Goal: Information Seeking & Learning: Learn about a topic

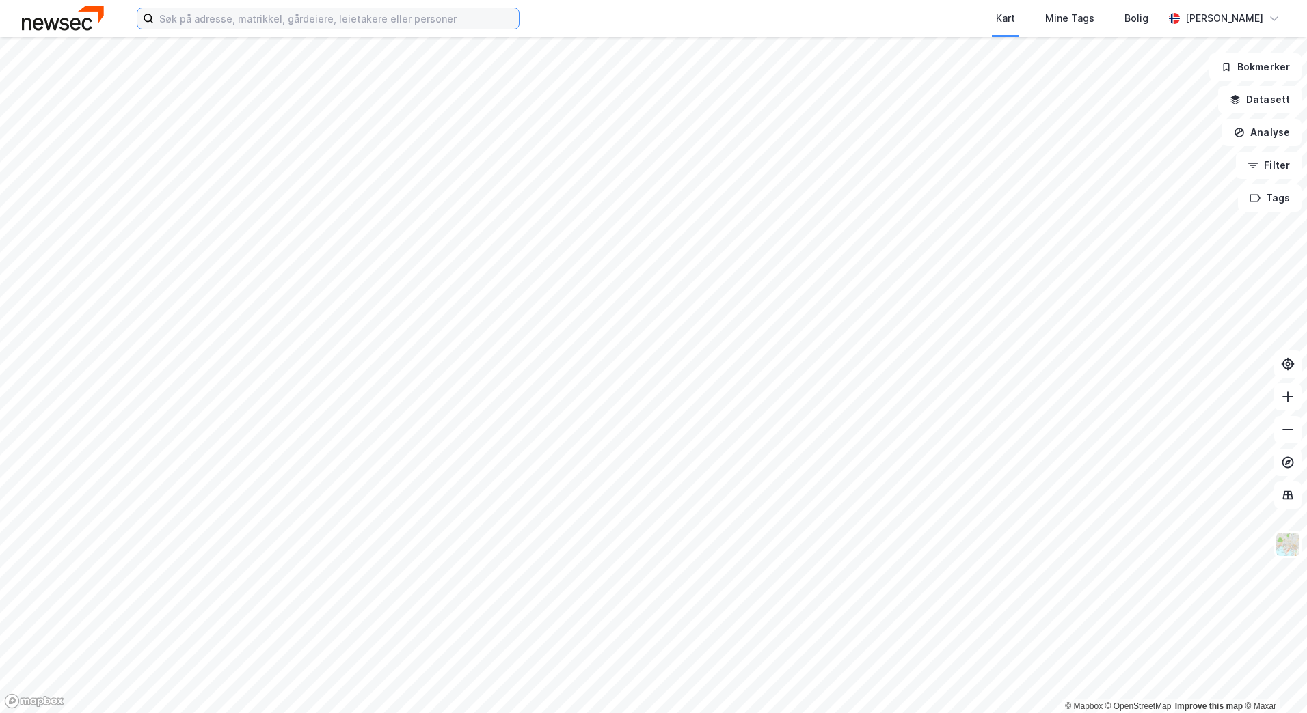
click at [259, 27] on input at bounding box center [336, 18] width 365 height 21
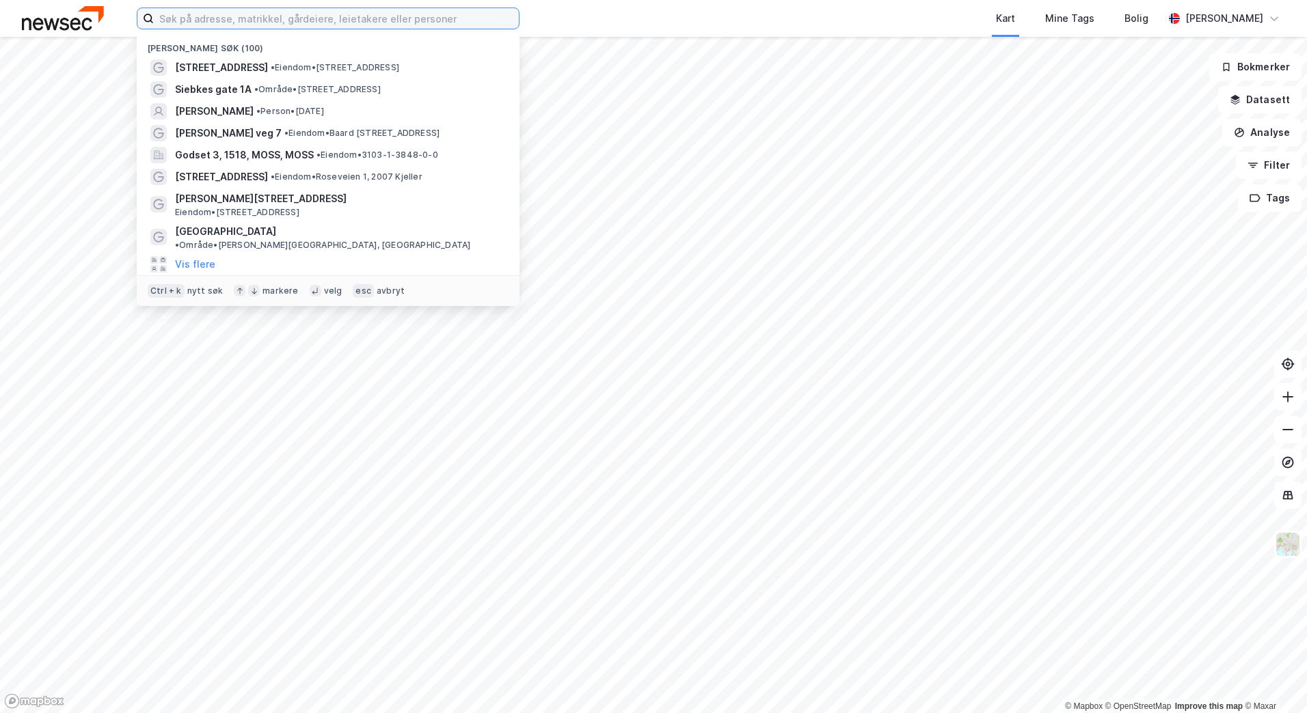
click at [259, 19] on input at bounding box center [336, 18] width 365 height 21
click at [301, 17] on input at bounding box center [336, 18] width 365 height 21
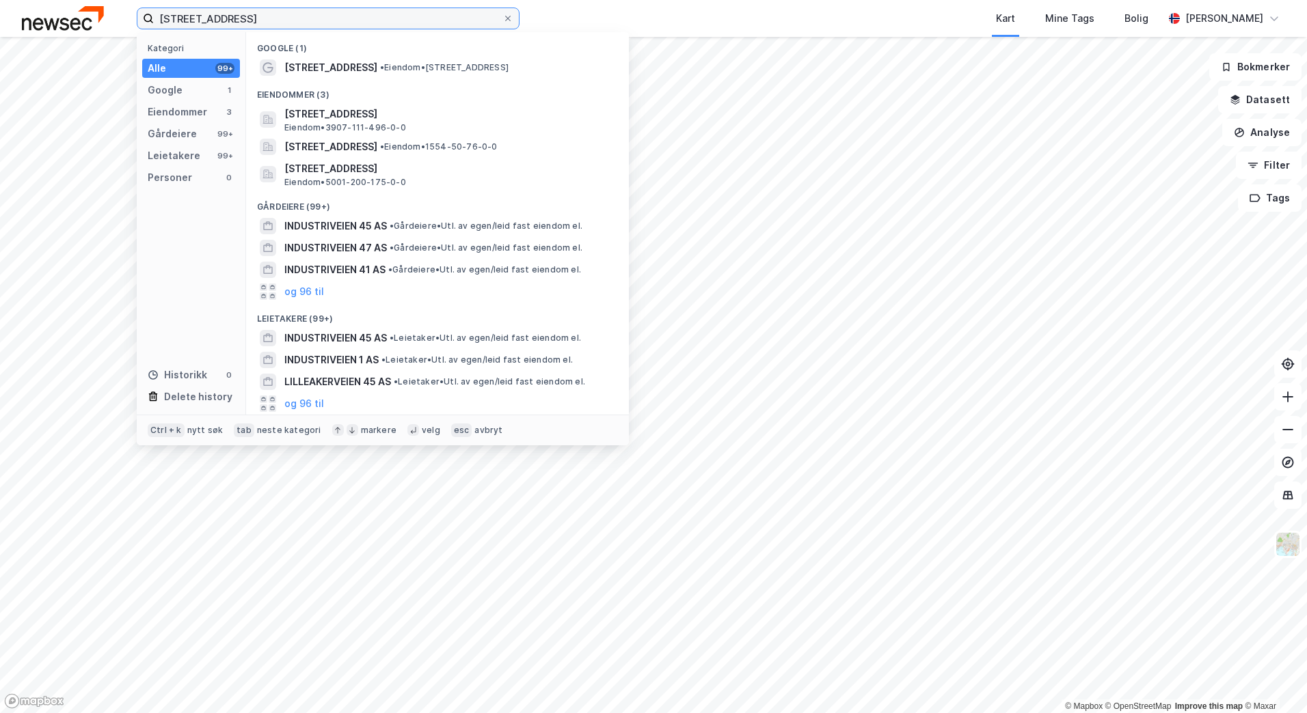
click at [340, 23] on input "[STREET_ADDRESS]" at bounding box center [328, 18] width 349 height 21
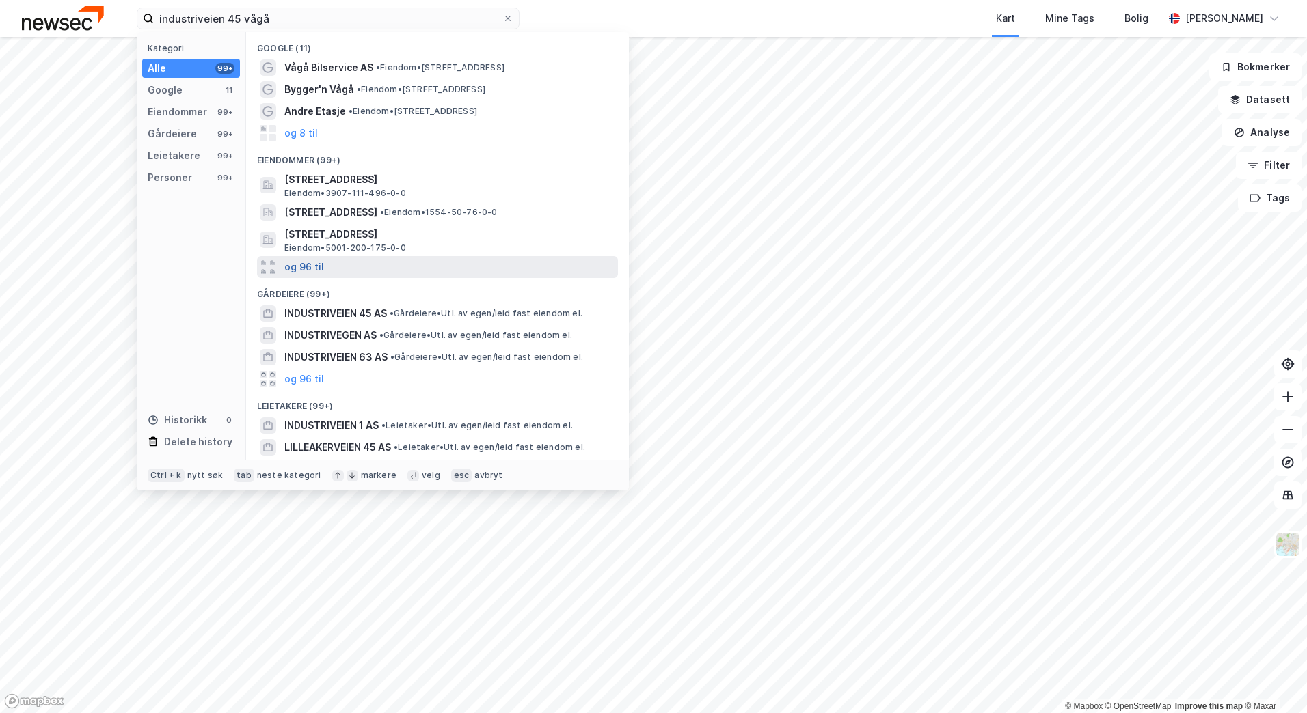
click at [304, 267] on button "og 96 til" at bounding box center [304, 267] width 40 height 16
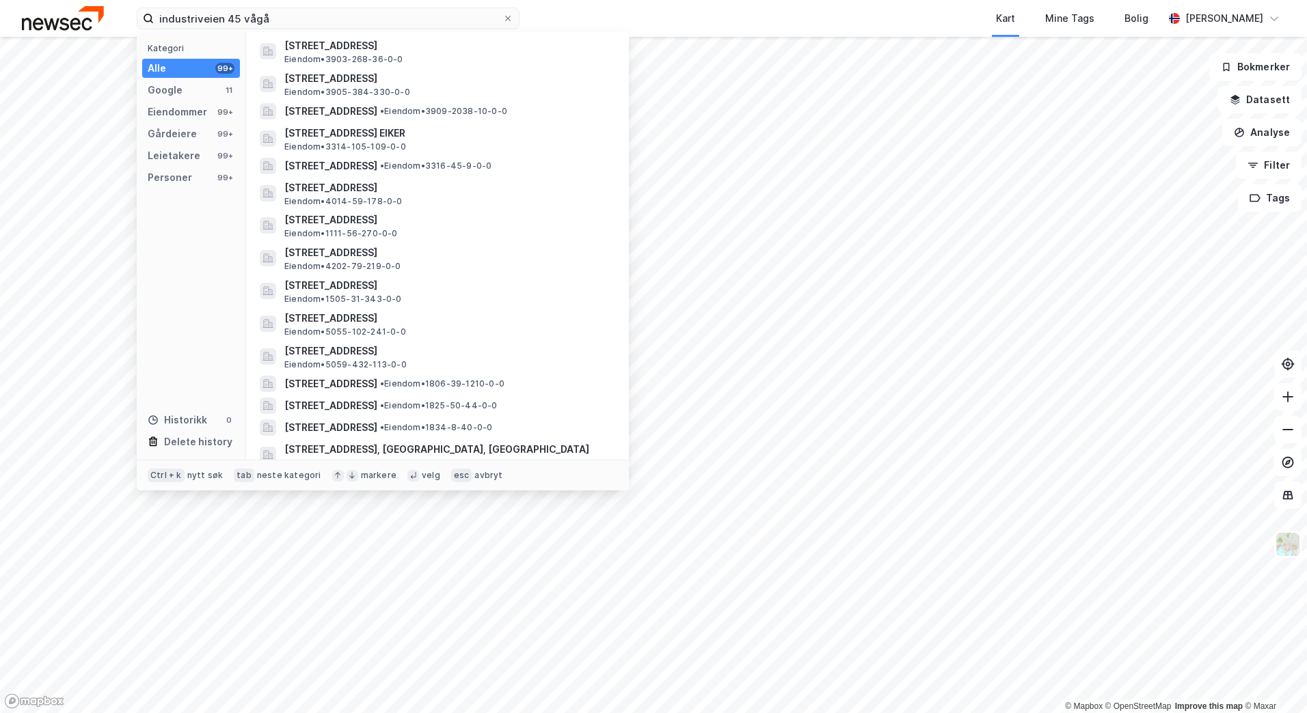
scroll to position [547, 0]
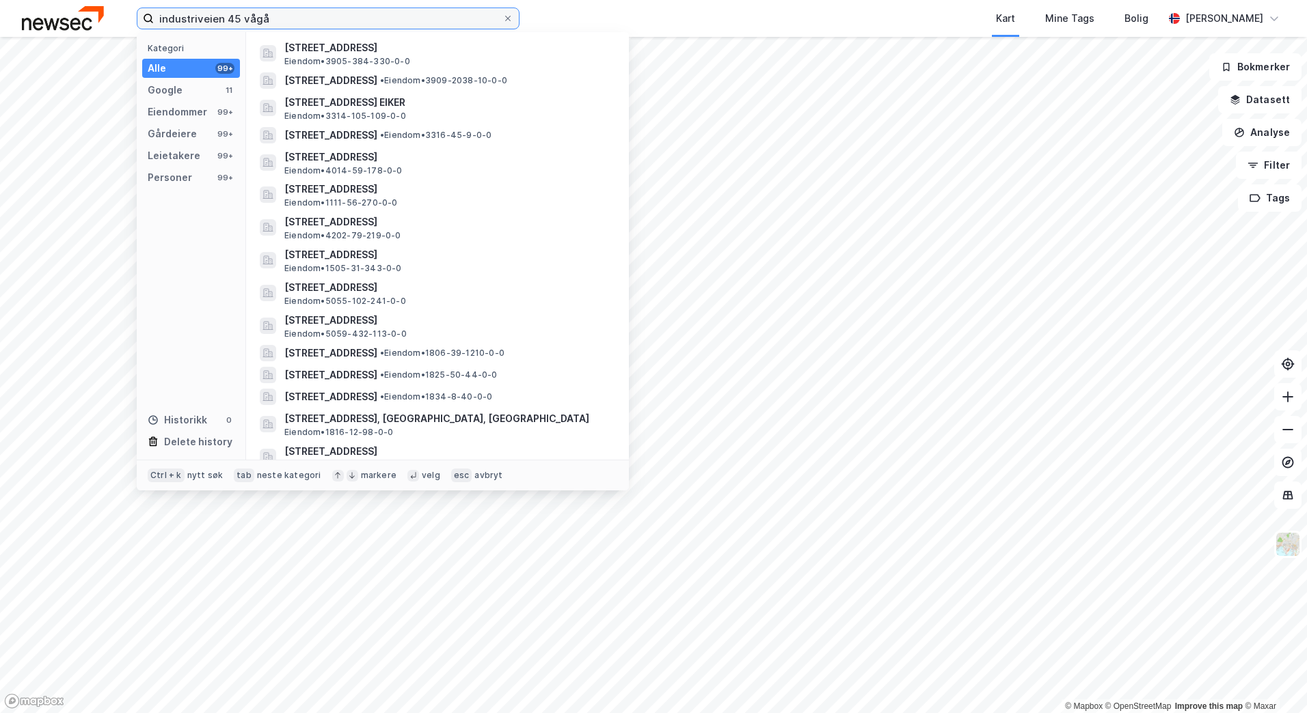
click at [213, 17] on input "industriveien 45 vågå" at bounding box center [328, 18] width 349 height 21
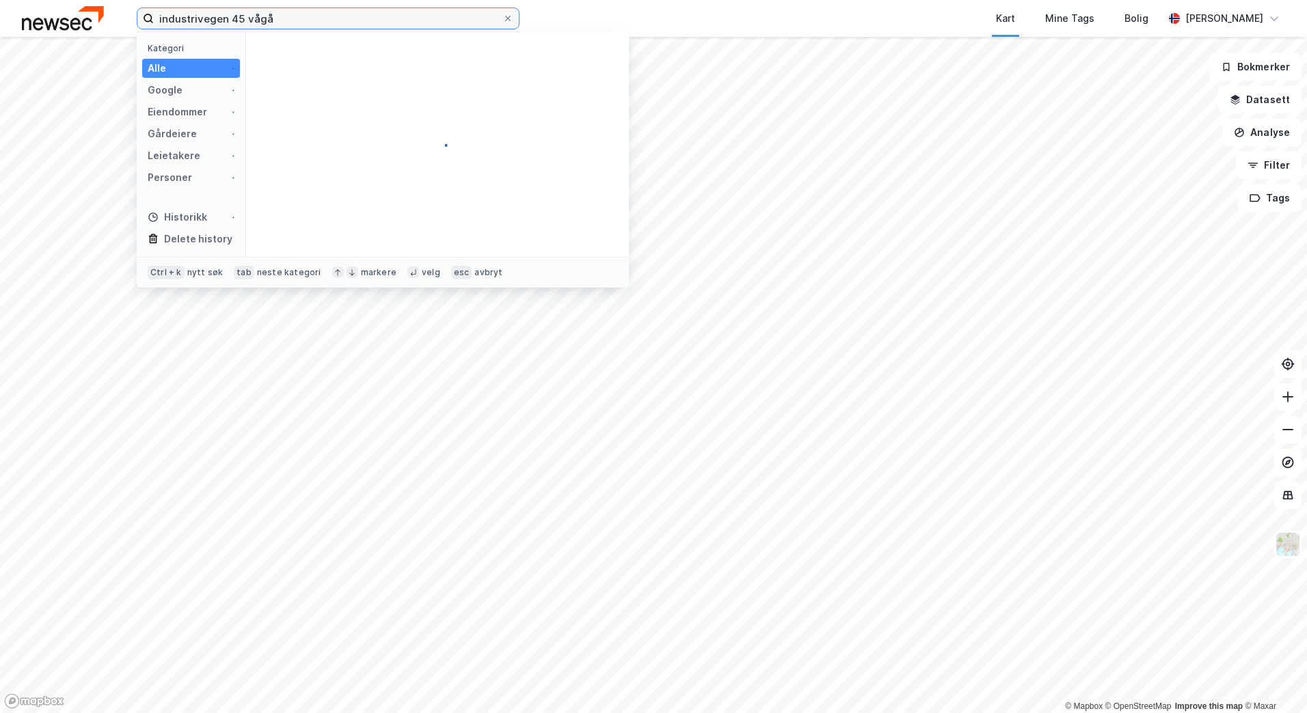
scroll to position [0, 0]
type input "industrivegen 45 vågå"
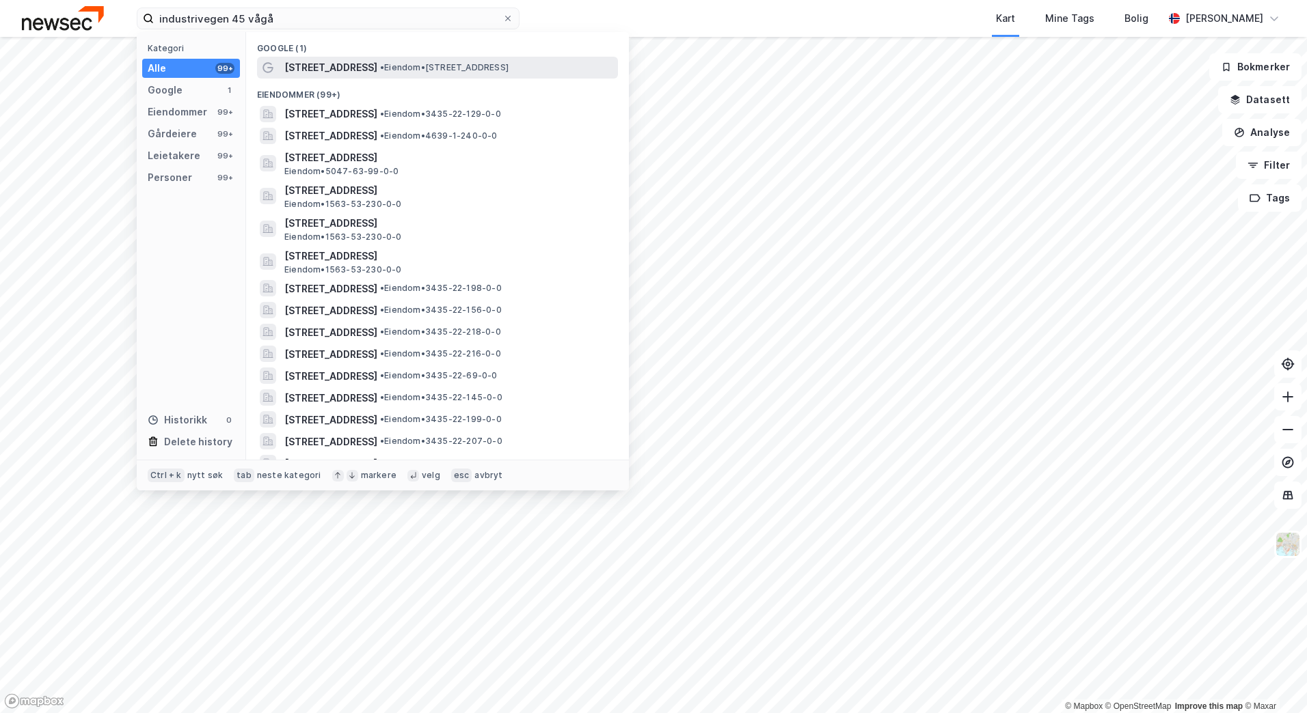
click at [355, 76] on div "[STREET_ADDRESS] • Eiendom • [STREET_ADDRESS]" at bounding box center [437, 68] width 361 height 22
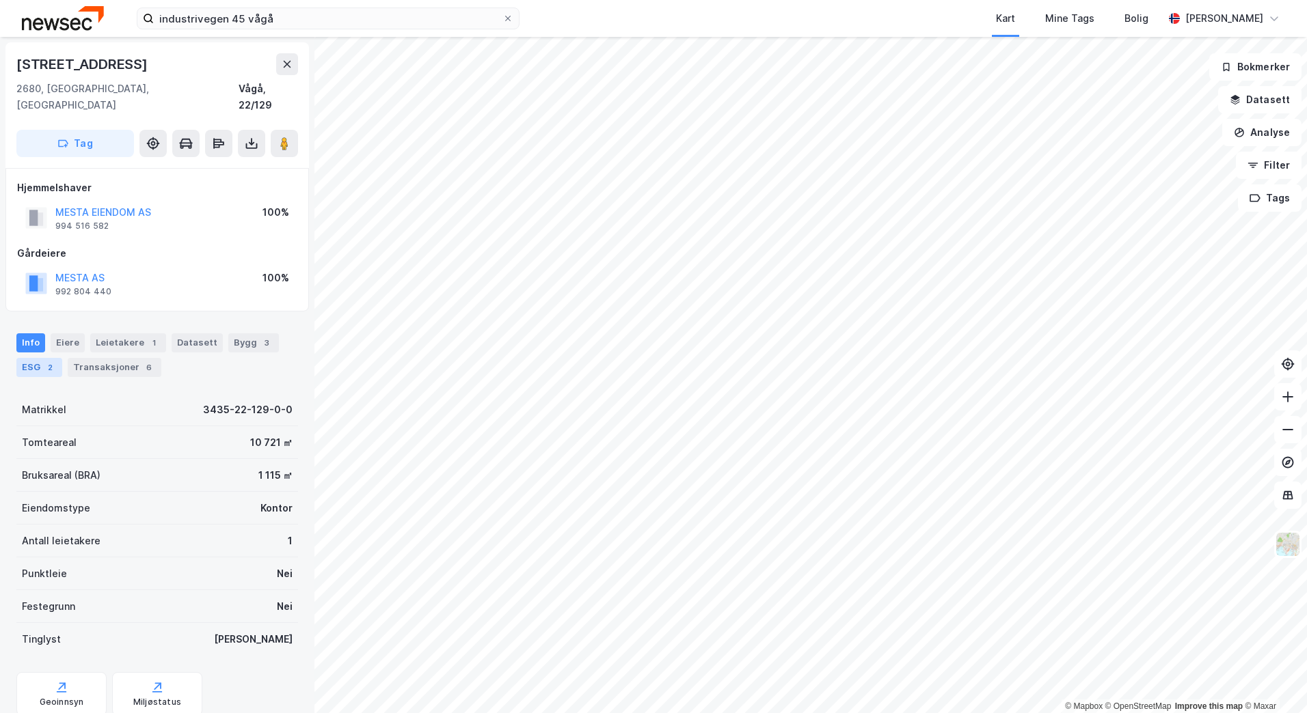
click at [46, 361] on div "2" at bounding box center [50, 368] width 14 height 14
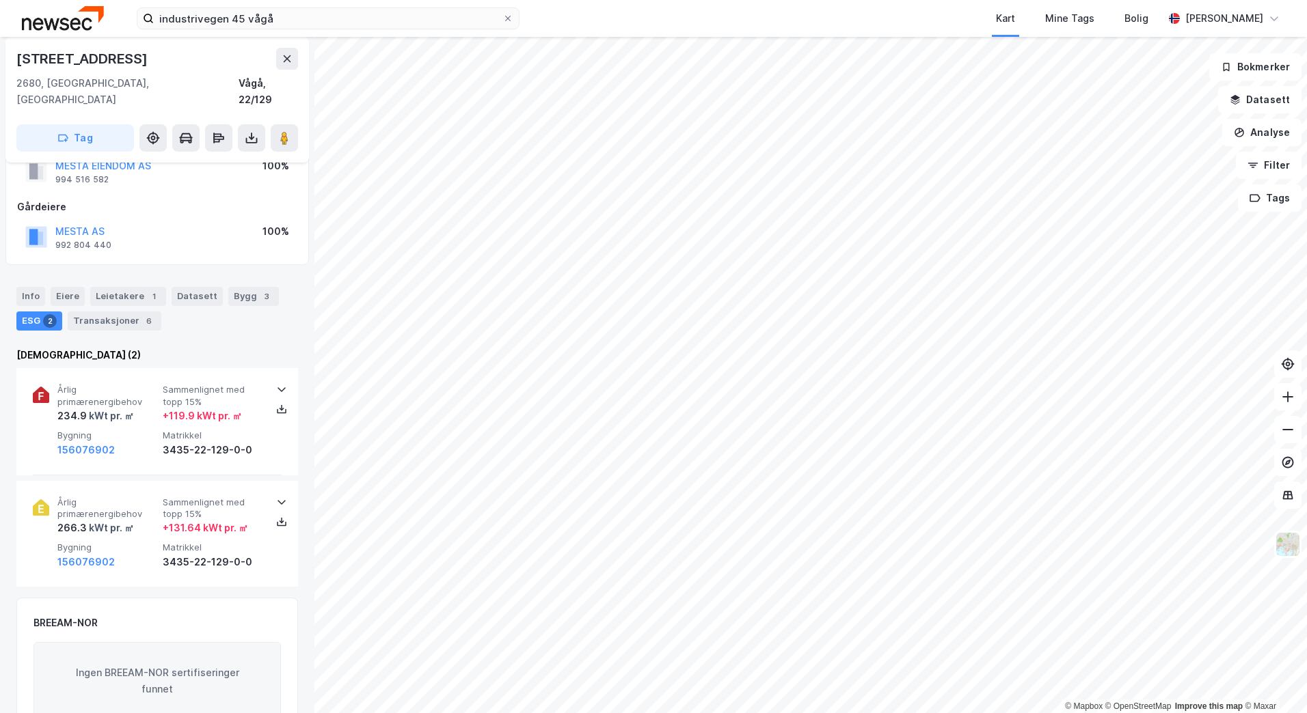
scroll to position [68, 0]
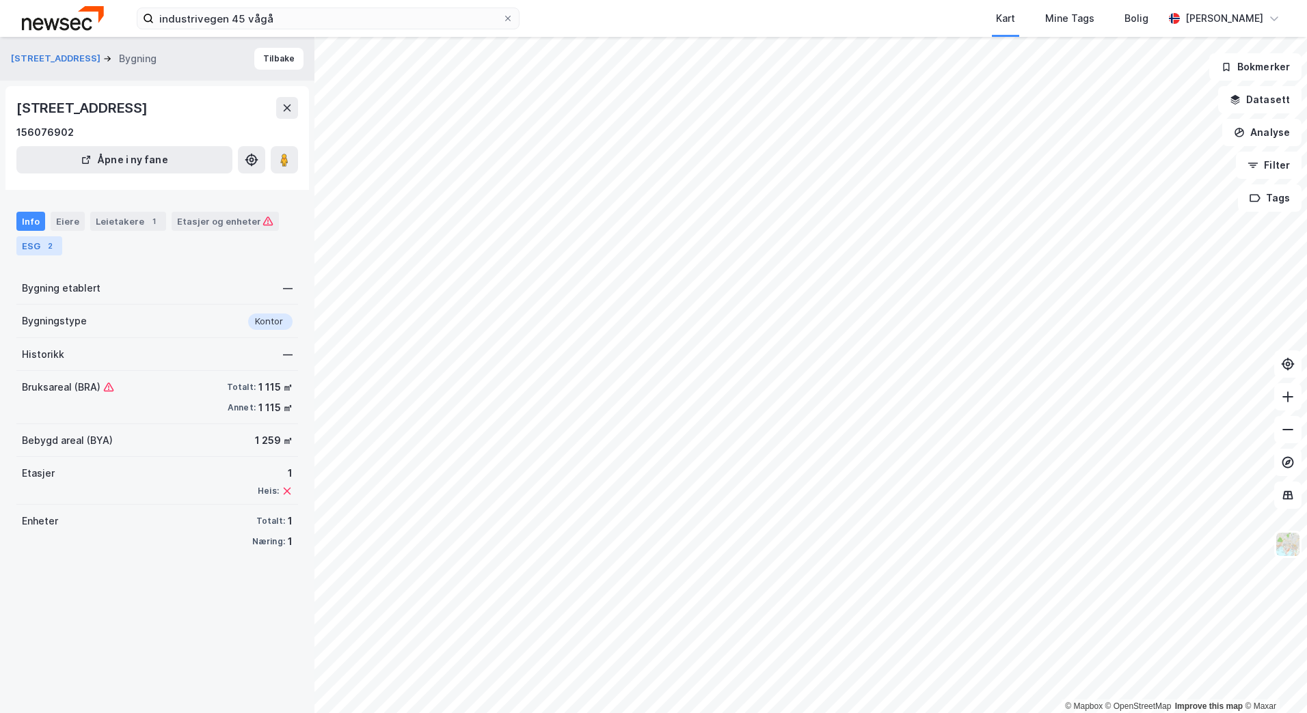
click at [46, 243] on div "2" at bounding box center [50, 246] width 14 height 14
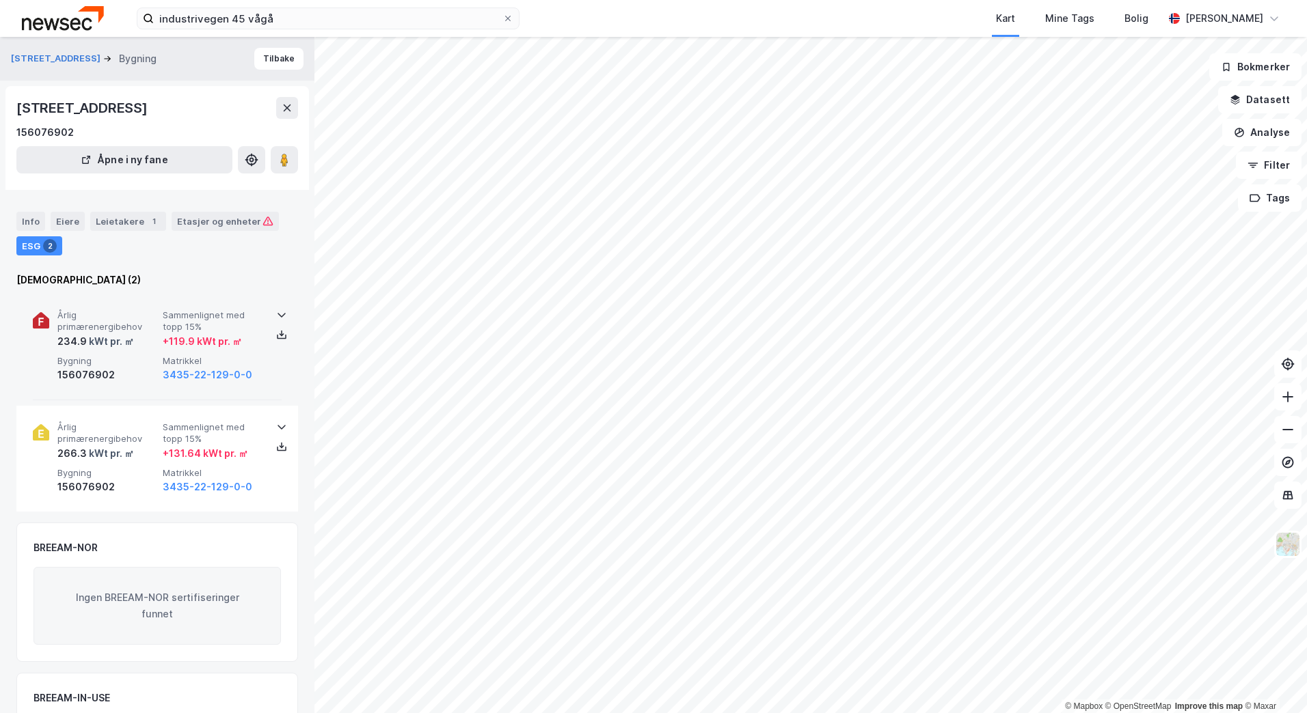
click at [138, 327] on span "Årlig primærenergibehov" at bounding box center [107, 322] width 100 height 24
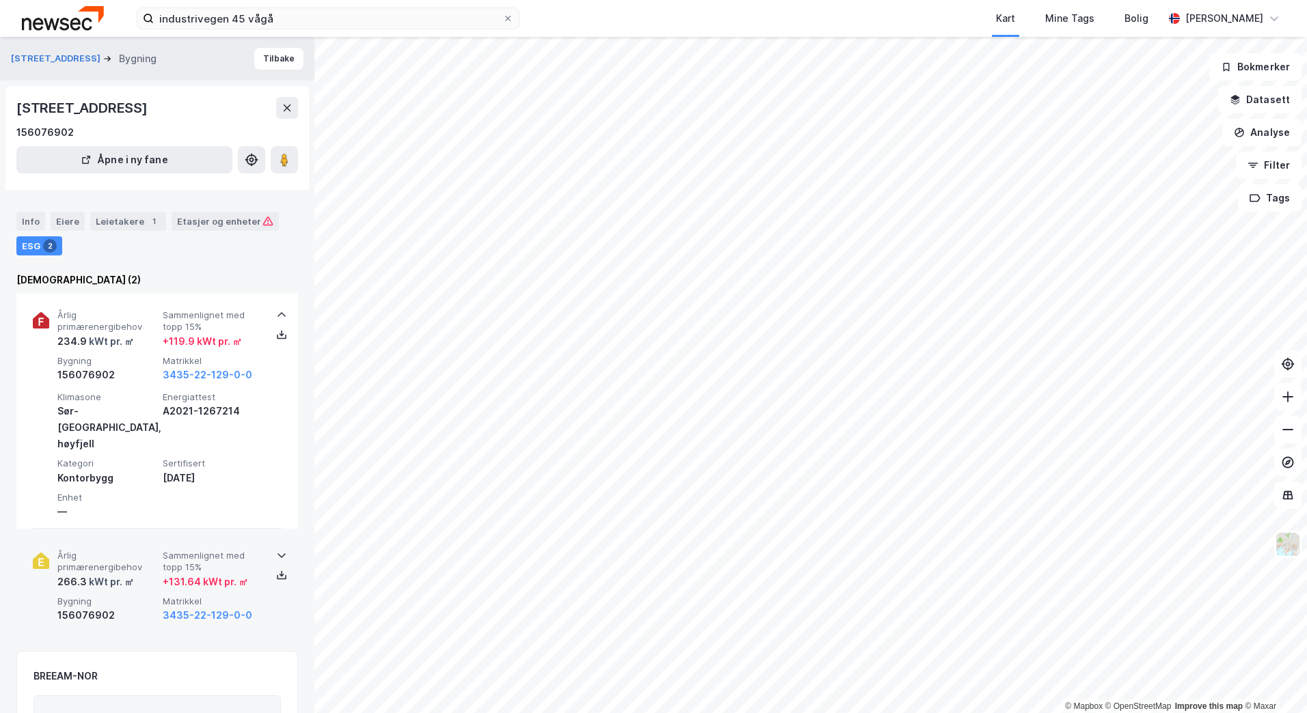
click at [143, 550] on span "Årlig primærenergibehov" at bounding box center [107, 562] width 100 height 24
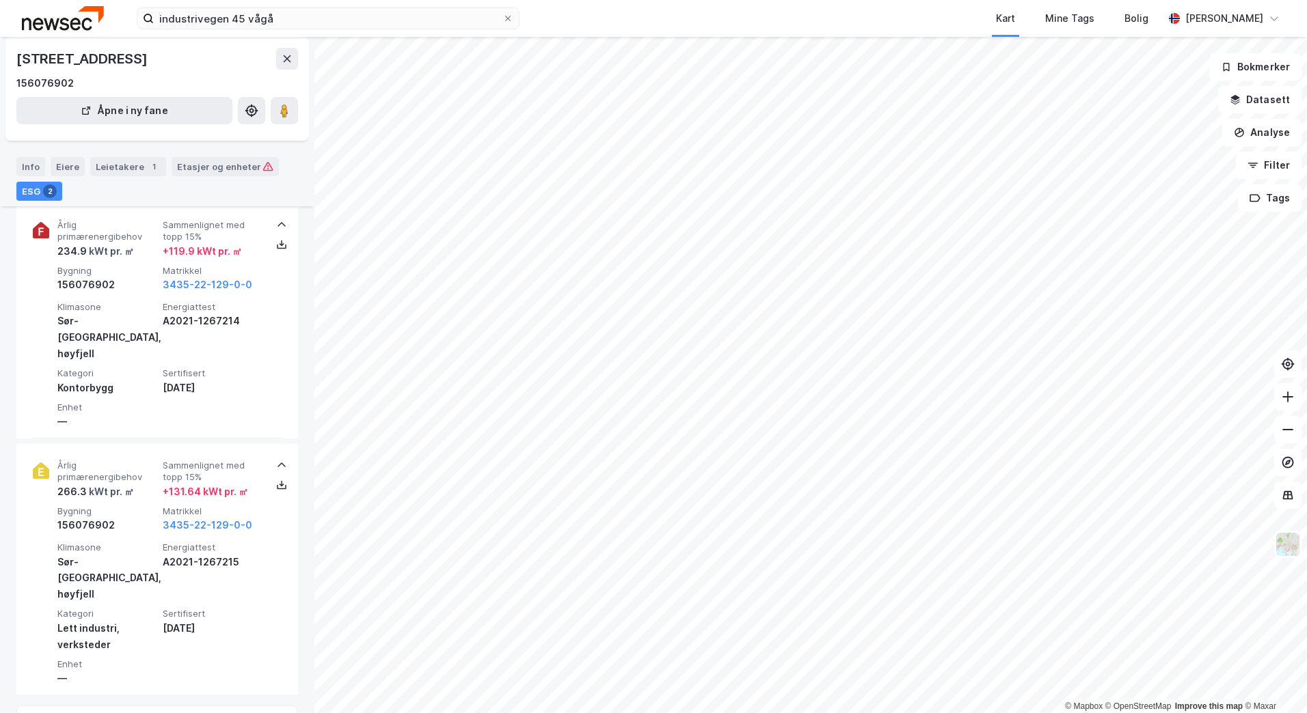
scroll to position [68, 0]
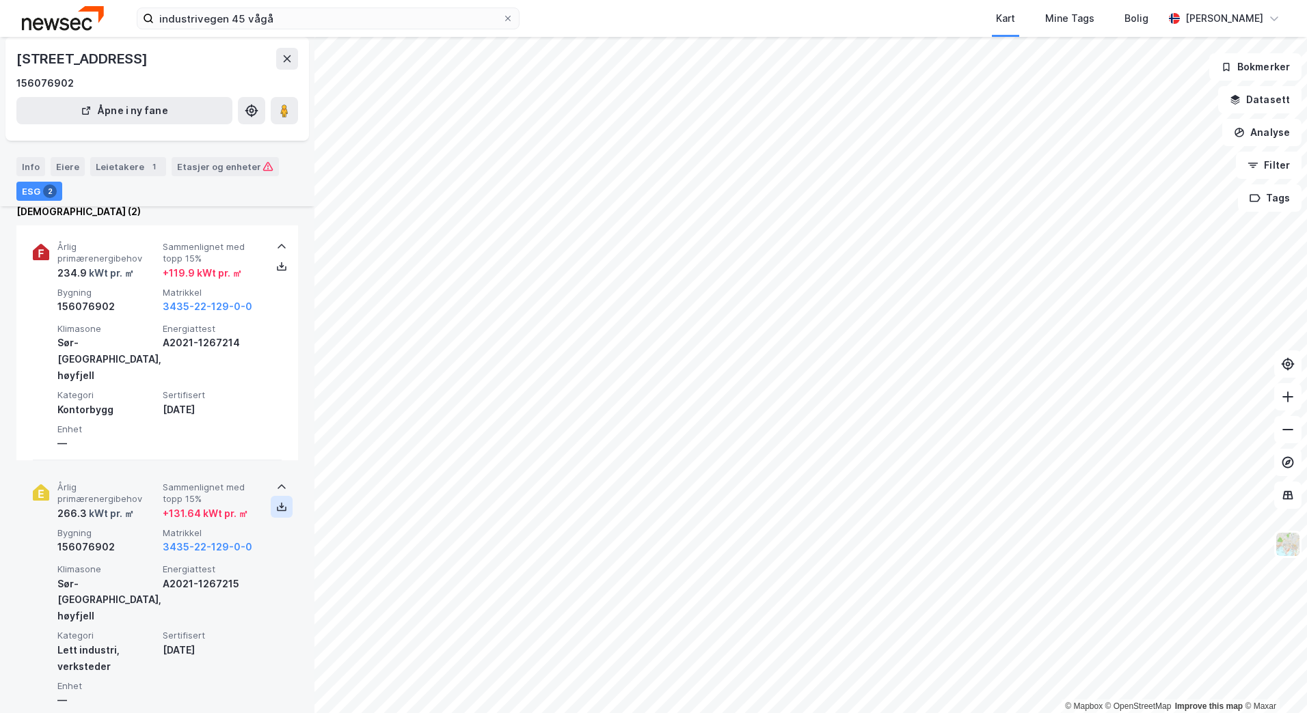
click at [276, 502] on icon at bounding box center [281, 507] width 11 height 11
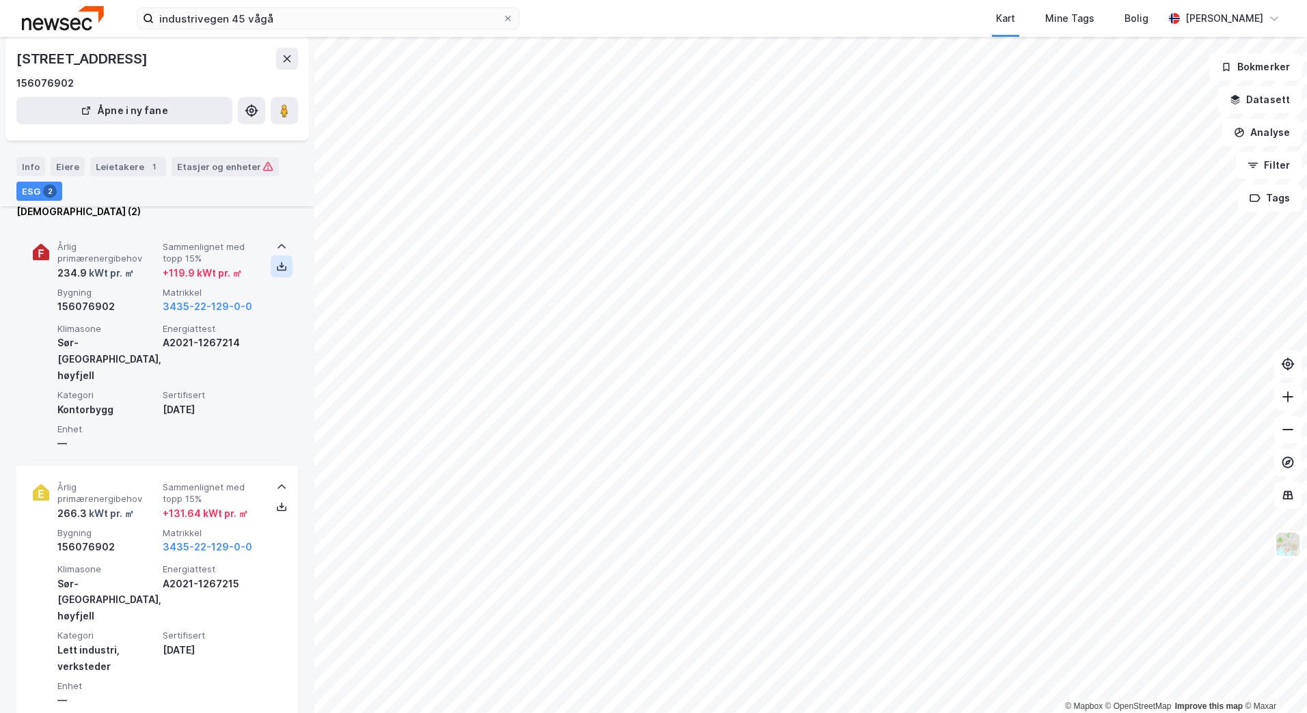
click at [279, 262] on icon at bounding box center [281, 266] width 11 height 11
